Goal: Task Accomplishment & Management: Complete application form

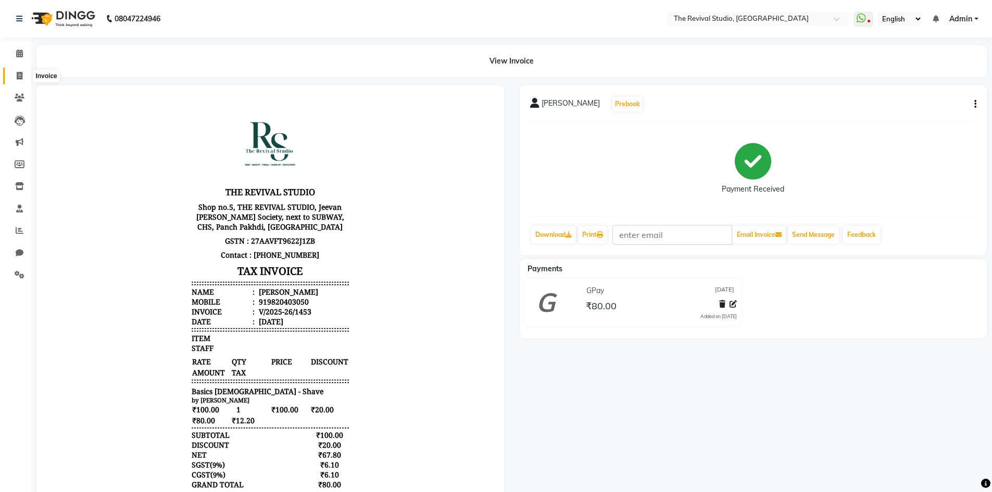
click at [19, 71] on span at bounding box center [19, 76] width 18 height 12
select select "7991"
select select "service"
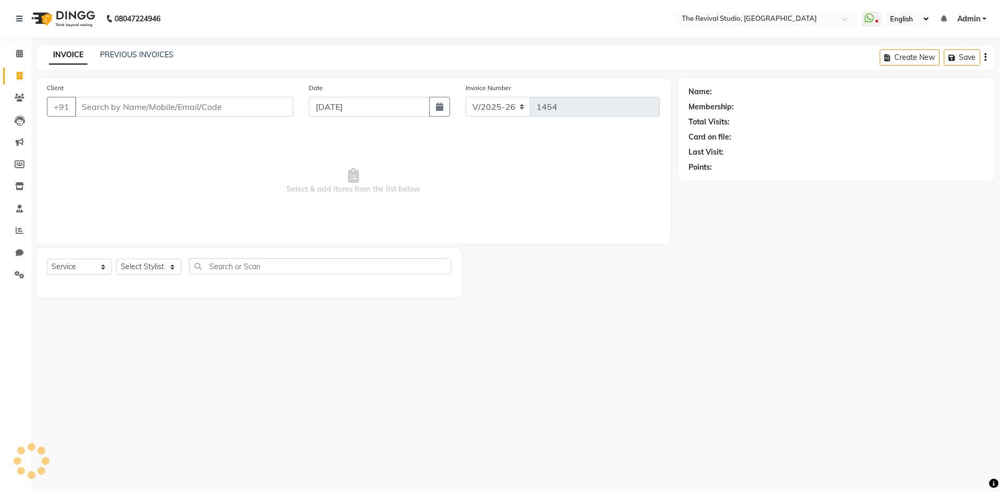
click at [237, 108] on input "Client" at bounding box center [184, 107] width 218 height 20
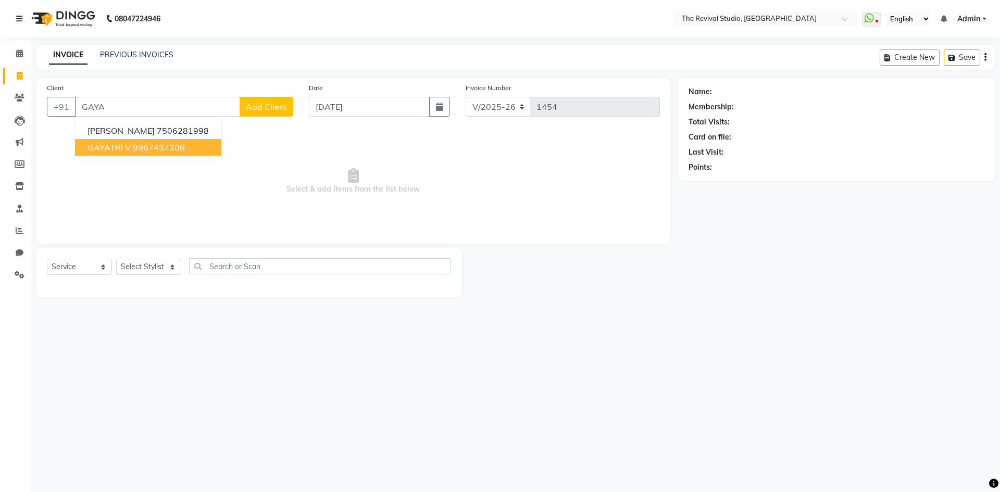
click at [169, 146] on ngb-highlight "9967437306" at bounding box center [159, 147] width 52 height 10
type input "9967437306"
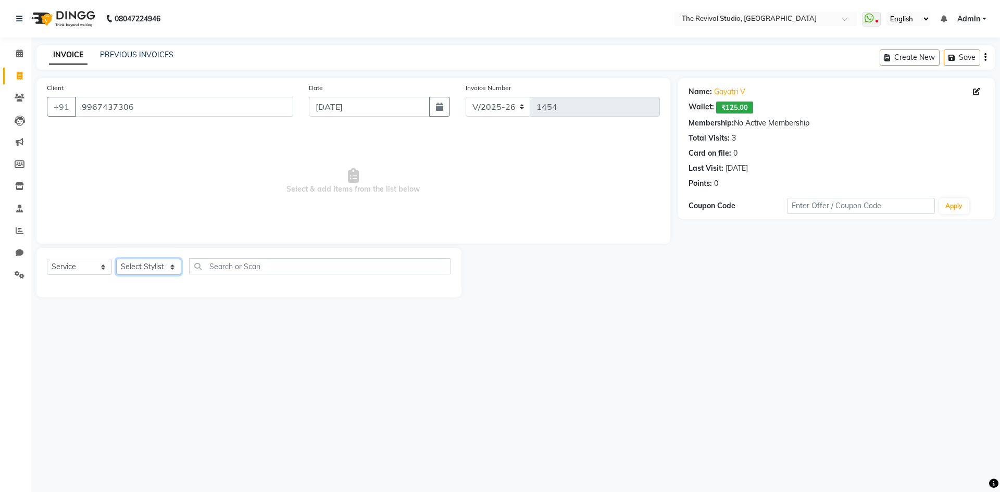
click at [159, 267] on select "Select Stylist BHARTI [PERSON_NAME] Dingg GAYATRI [PERSON_NAME] [PERSON_NAME] R…" at bounding box center [148, 267] width 65 height 16
select select "76728"
click at [116, 259] on select "Select Stylist BHARTI [PERSON_NAME] Dingg GAYATRI [PERSON_NAME] [PERSON_NAME] R…" at bounding box center [148, 267] width 65 height 16
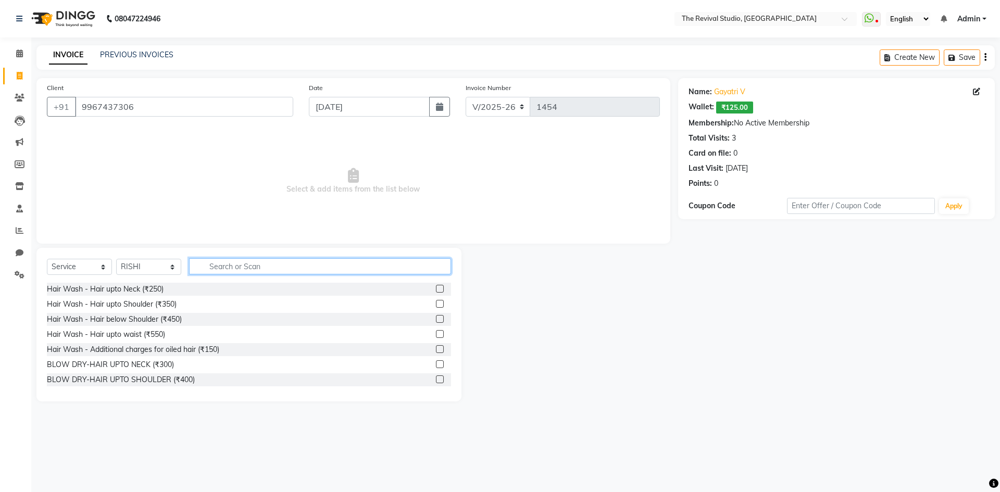
click at [254, 261] on input "text" at bounding box center [320, 266] width 262 height 16
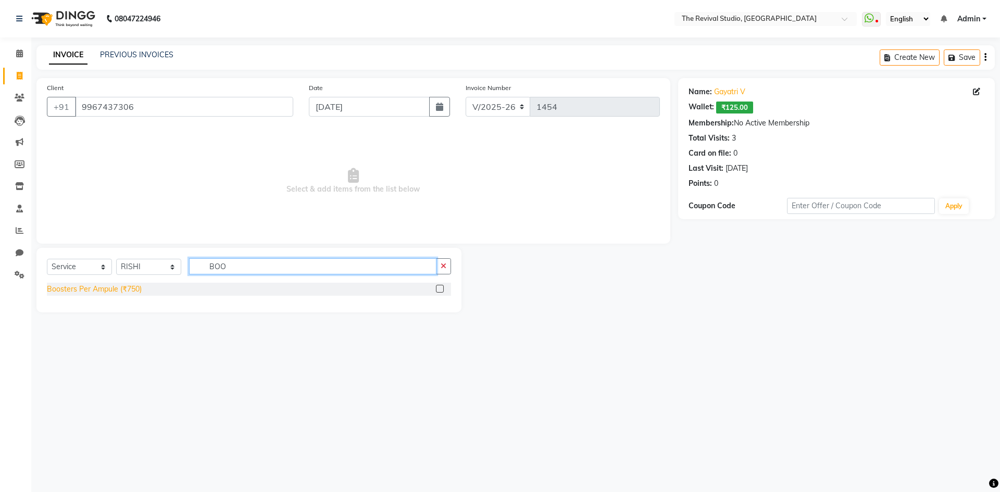
type input "BOO"
click at [79, 293] on div "Boosters Per Ampule (₹750)" at bounding box center [94, 289] width 95 height 11
checkbox input "false"
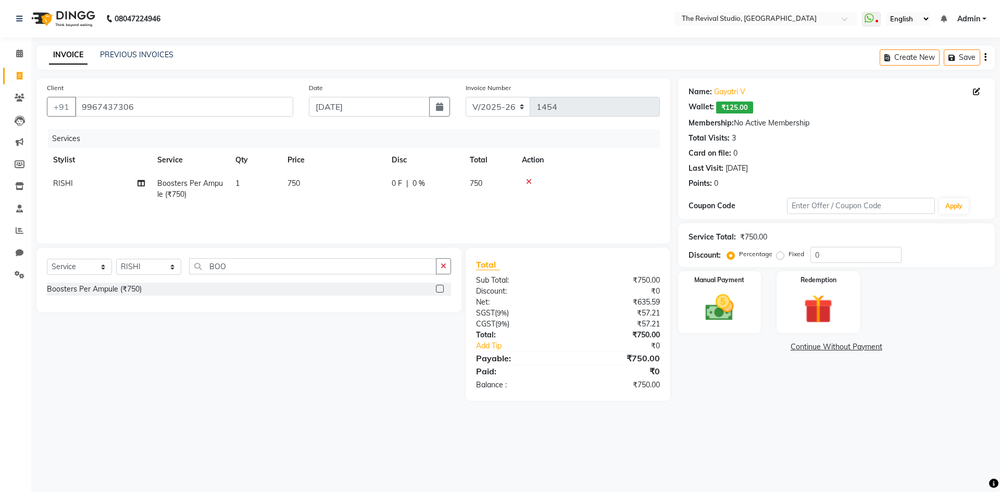
click at [283, 194] on td "750" at bounding box center [333, 189] width 104 height 34
select select "76728"
click at [312, 186] on input "1" at bounding box center [304, 186] width 40 height 16
type input "3"
click at [315, 184] on td "750" at bounding box center [333, 189] width 104 height 34
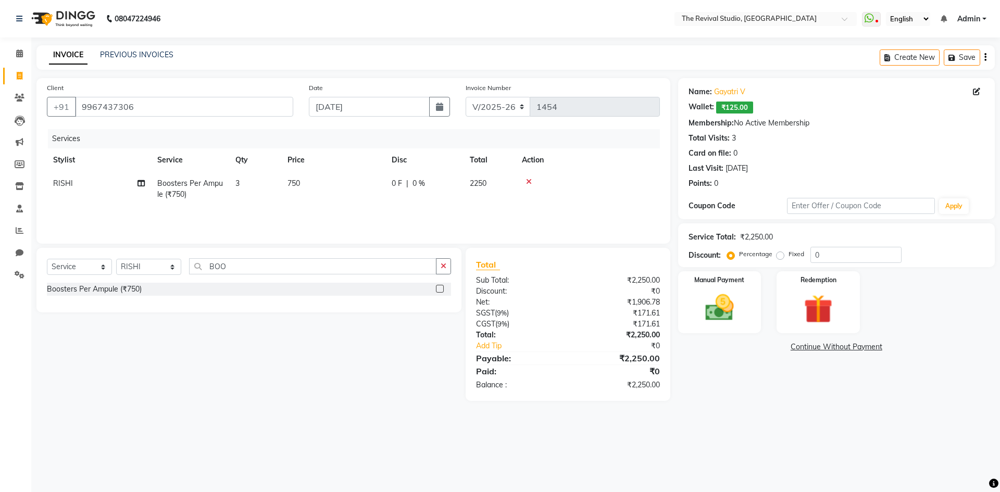
select select "76728"
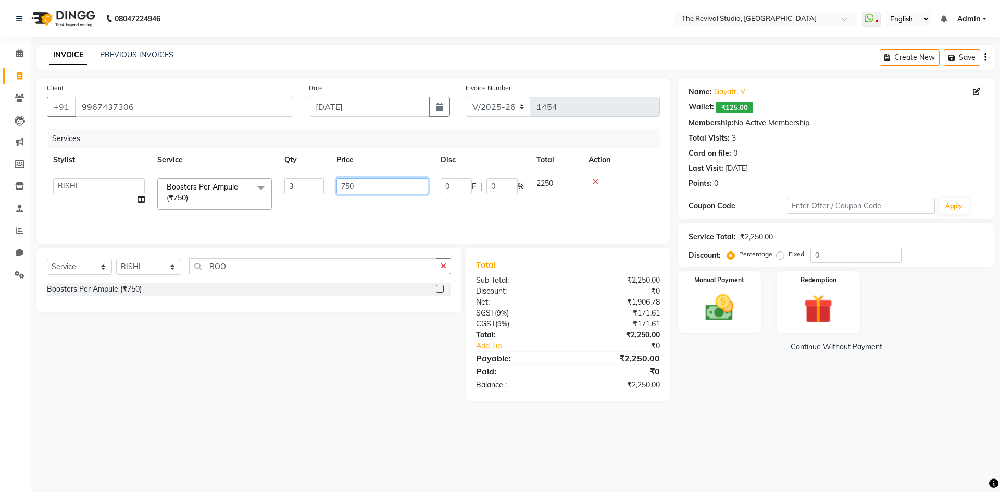
click at [357, 186] on input "750" at bounding box center [382, 186] width 92 height 16
type input "7"
type input "500"
click at [372, 216] on div "Services Stylist Service Qty Price Disc Total Action BHARTI [PERSON_NAME] Dingg…" at bounding box center [353, 181] width 613 height 104
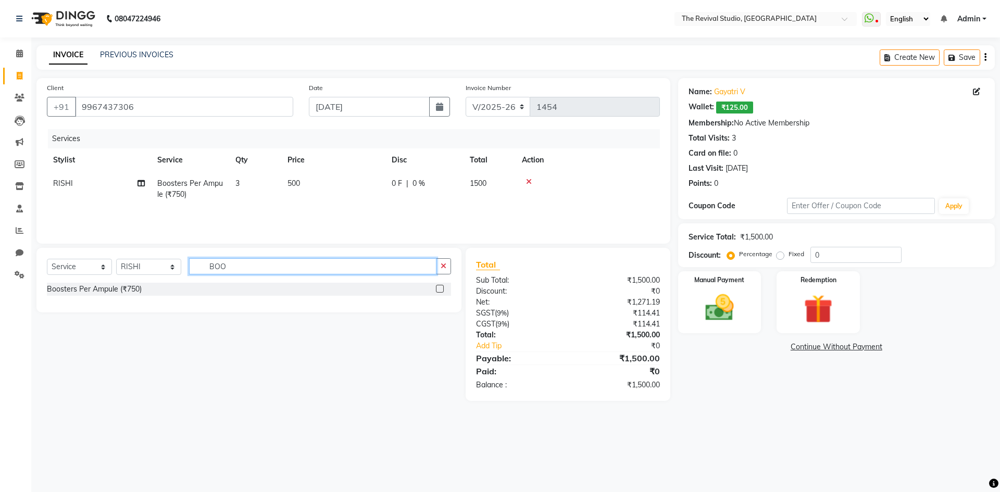
click at [236, 265] on input "BOO" at bounding box center [312, 266] width 247 height 16
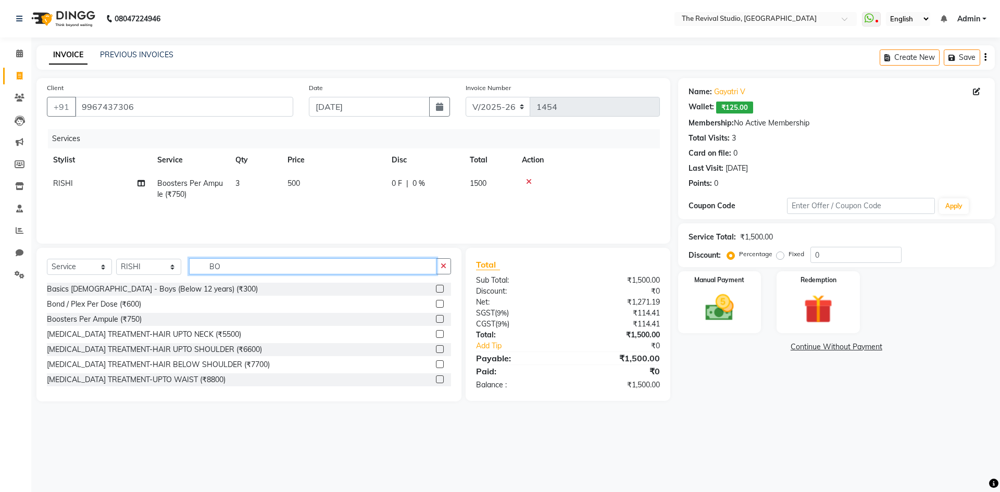
type input "B"
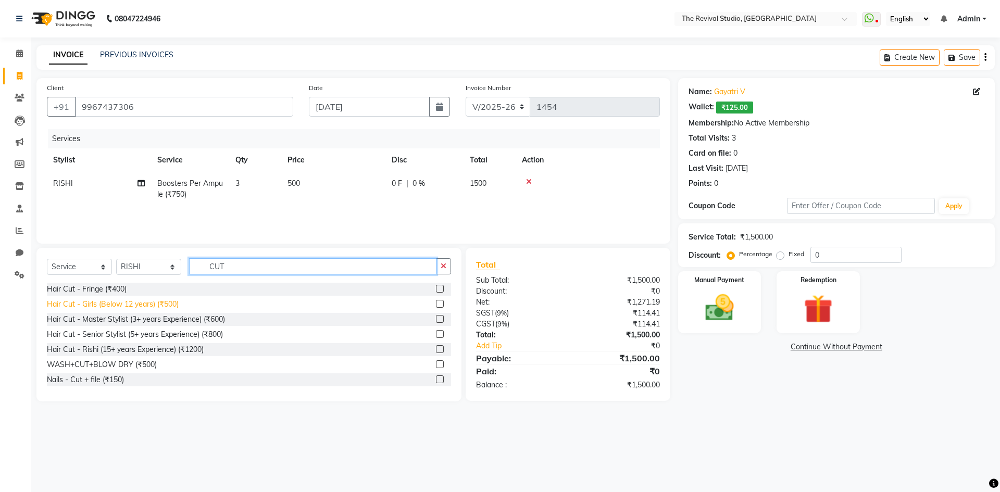
type input "CUT"
drag, startPoint x: 172, startPoint y: 304, endPoint x: 191, endPoint y: 295, distance: 20.5
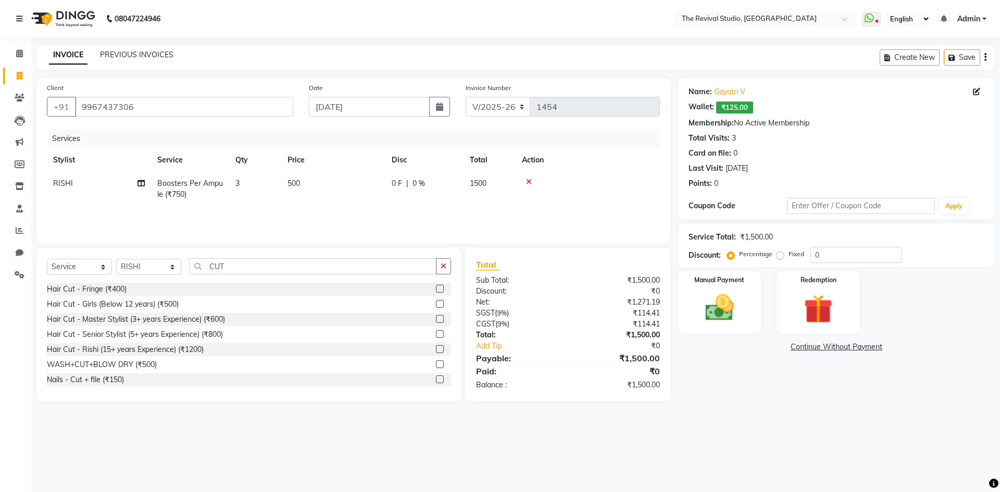
click at [172, 304] on div "Hair Cut - Girls (Below 12 years) (₹500)" at bounding box center [113, 304] width 132 height 11
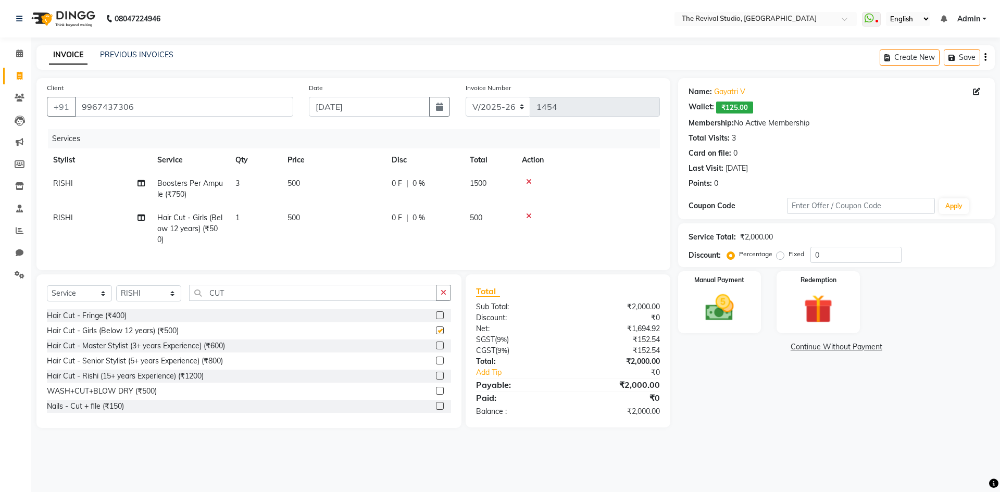
checkbox input "false"
click at [267, 229] on td "1" at bounding box center [255, 228] width 52 height 45
select select "76728"
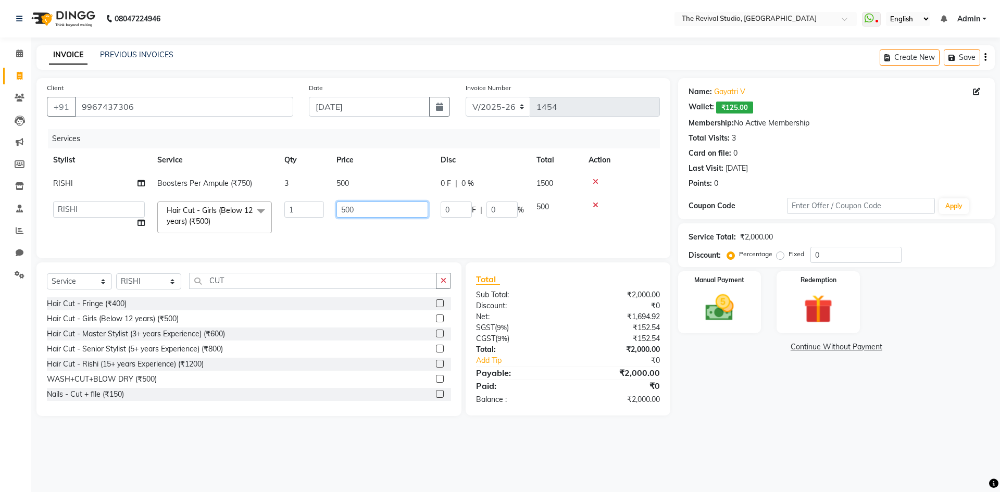
click at [360, 209] on input "500" at bounding box center [382, 210] width 92 height 16
type input "5"
type input "200"
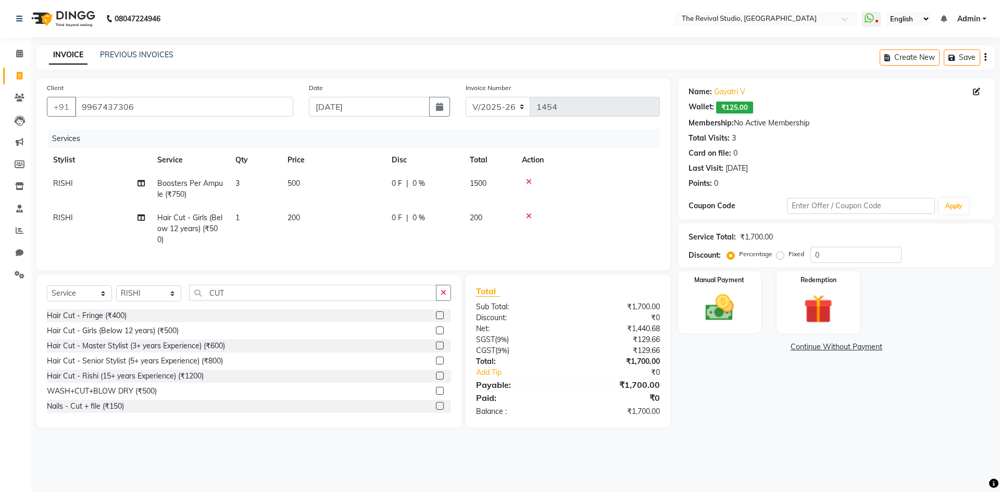
click at [353, 231] on td "200" at bounding box center [333, 228] width 104 height 45
select select "76728"
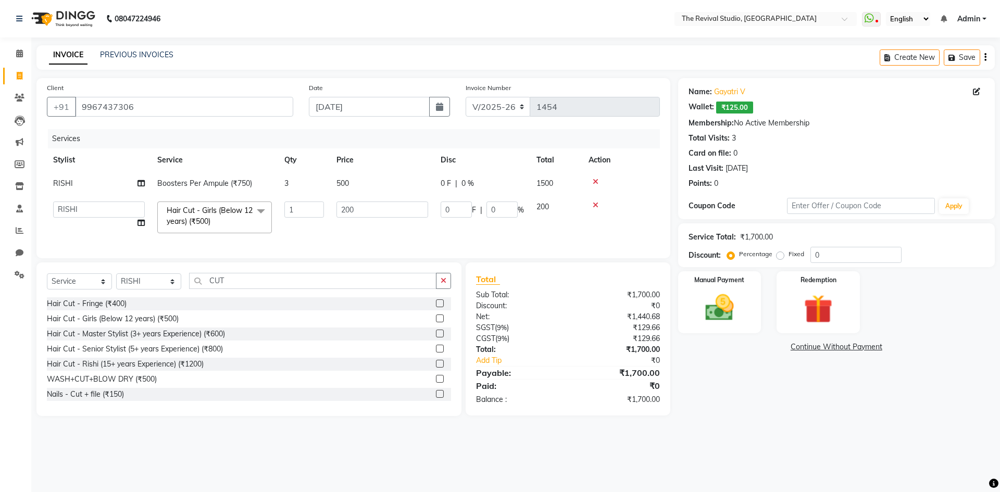
click at [770, 414] on div "Name: [PERSON_NAME] V Wallet: ₹125.00 Membership: No Active Membership Total Vi…" at bounding box center [840, 247] width 324 height 338
click at [824, 316] on img at bounding box center [818, 309] width 48 height 37
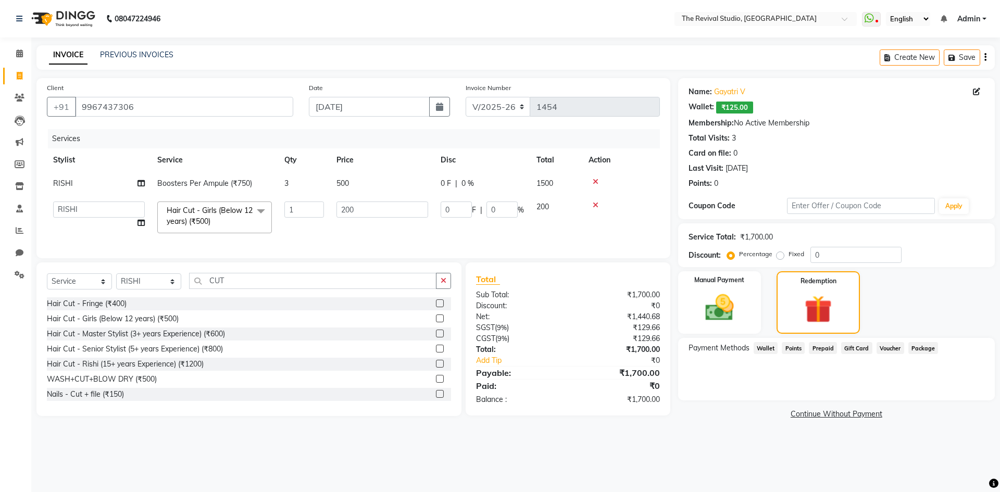
click at [765, 350] on span "Wallet" at bounding box center [766, 348] width 24 height 12
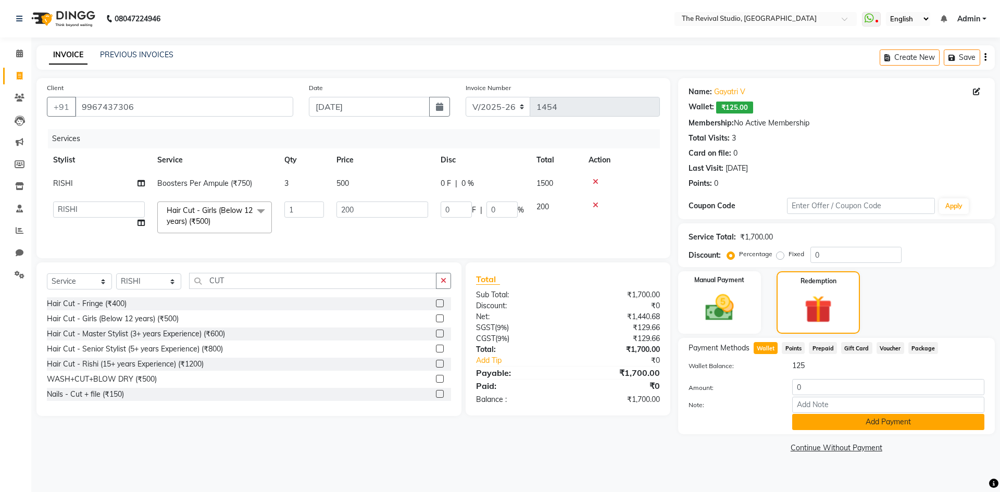
click at [853, 423] on button "Add Payment" at bounding box center [888, 422] width 192 height 16
click at [728, 299] on img at bounding box center [719, 308] width 48 height 34
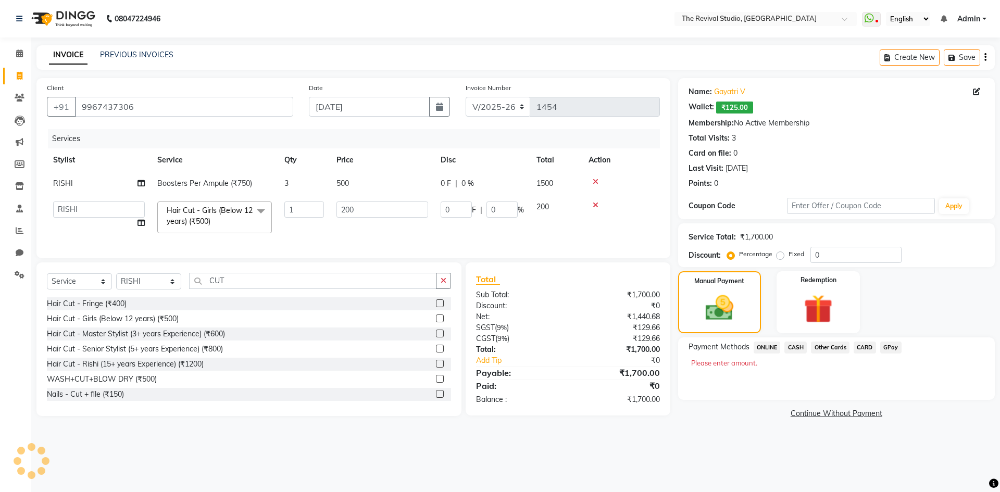
click at [798, 348] on span "CASH" at bounding box center [795, 348] width 22 height 12
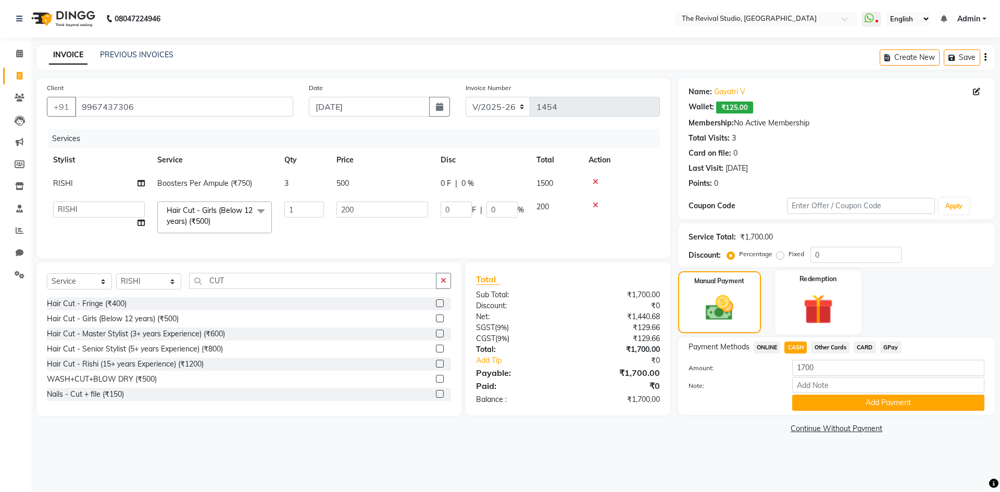
click at [842, 303] on img at bounding box center [818, 309] width 48 height 37
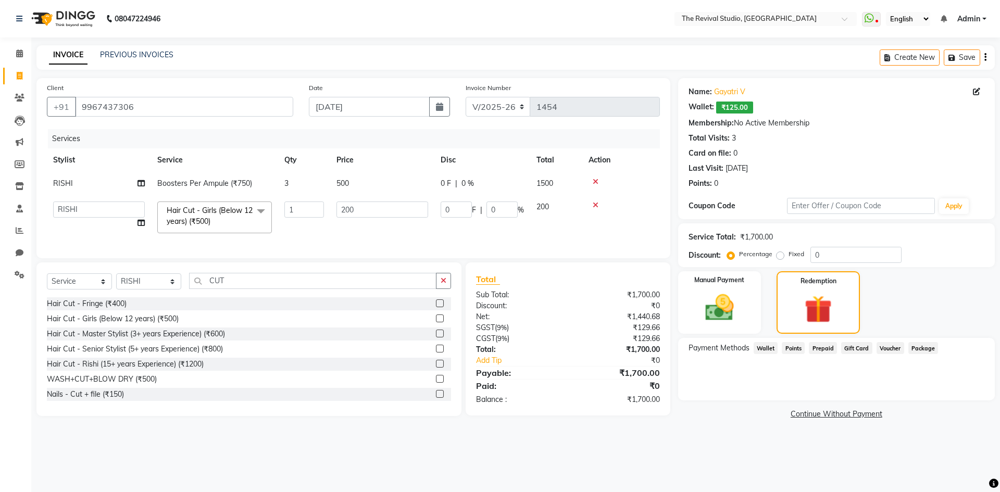
click at [772, 350] on span "Wallet" at bounding box center [766, 348] width 24 height 12
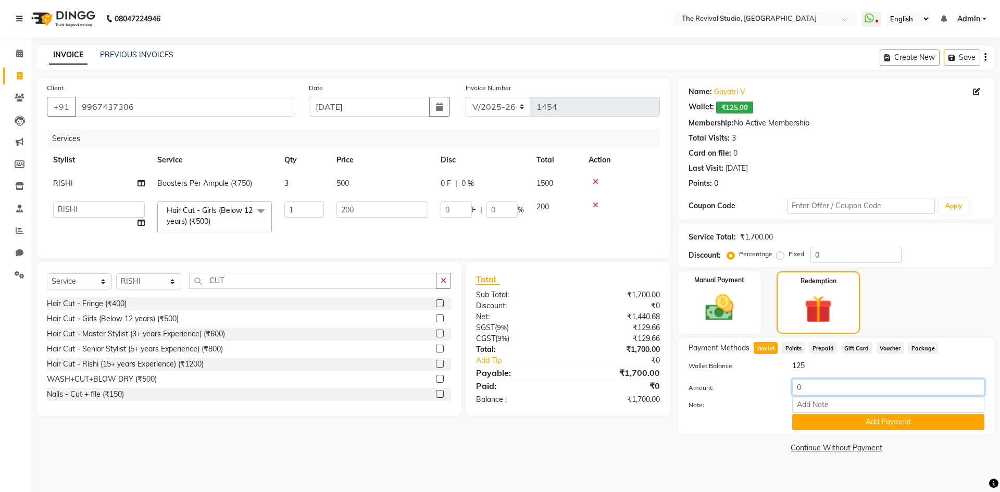
click at [818, 383] on input "0" at bounding box center [888, 387] width 192 height 16
type input "125"
click at [837, 423] on button "Add Payment" at bounding box center [888, 422] width 192 height 16
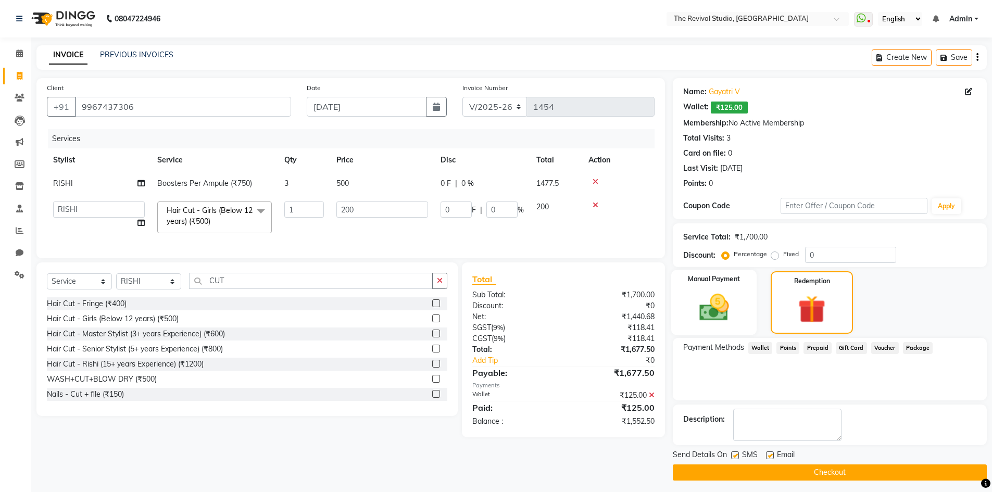
click at [733, 322] on img at bounding box center [714, 308] width 48 height 34
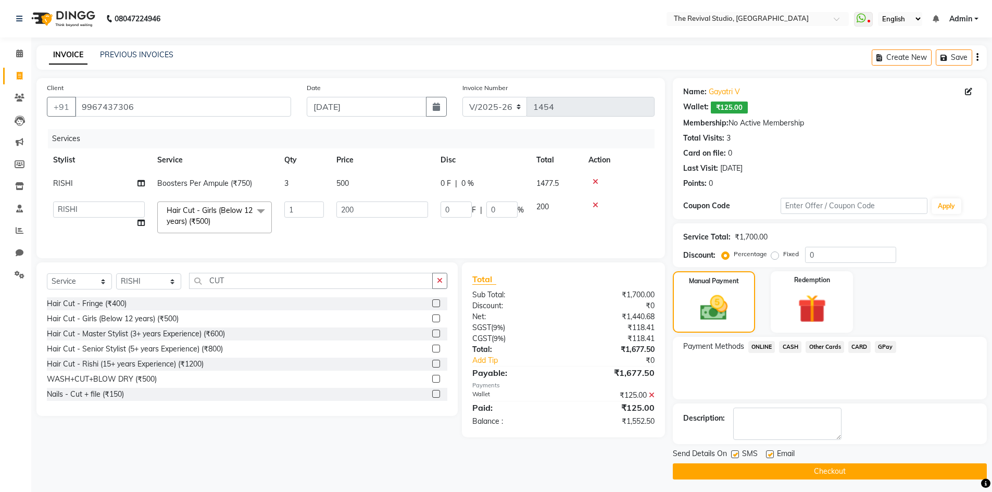
click at [790, 348] on span "CASH" at bounding box center [790, 347] width 22 height 12
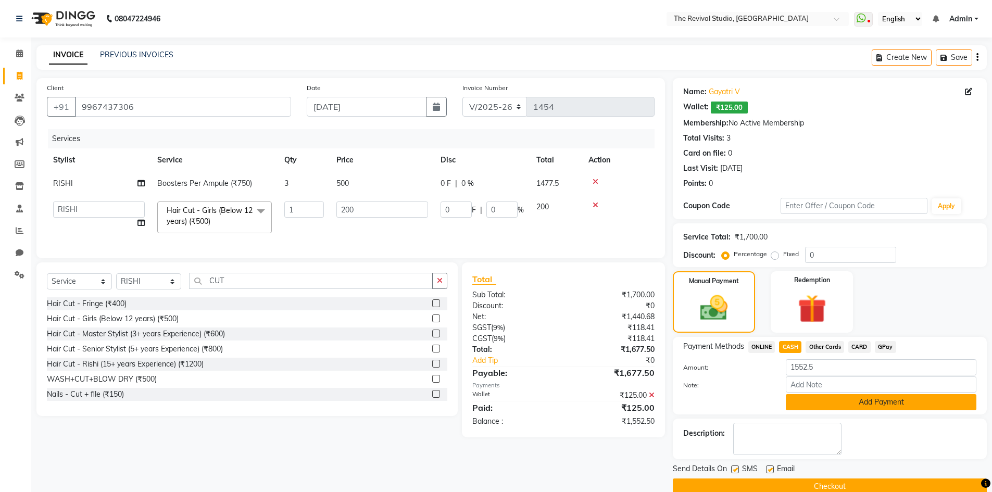
click at [853, 400] on button "Add Payment" at bounding box center [881, 402] width 191 height 16
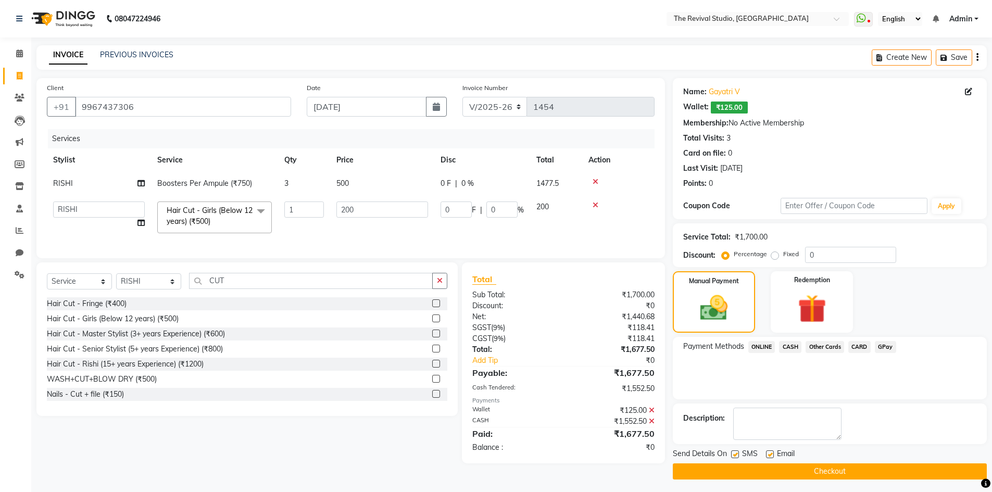
click at [821, 472] on button "Checkout" at bounding box center [830, 471] width 314 height 16
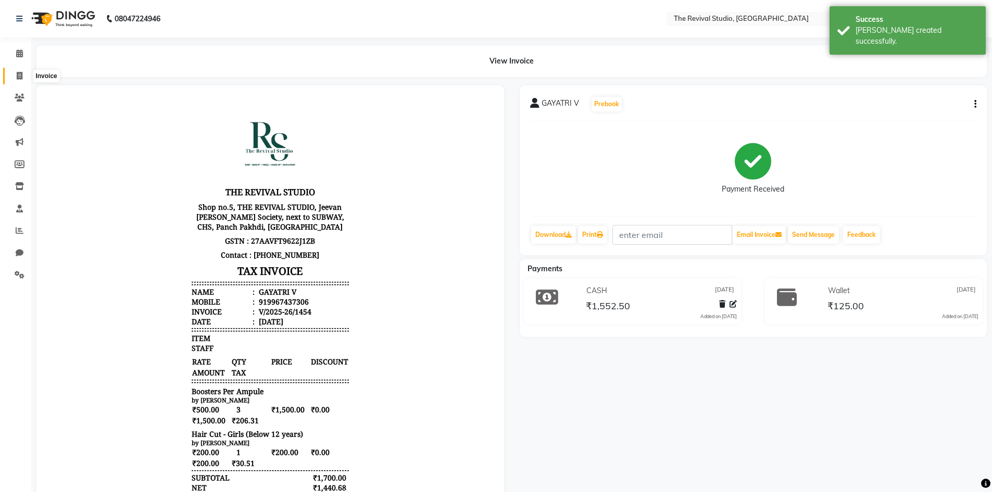
click at [19, 76] on icon at bounding box center [20, 76] width 6 height 8
select select "7991"
select select "service"
